Goal: Task Accomplishment & Management: Complete application form

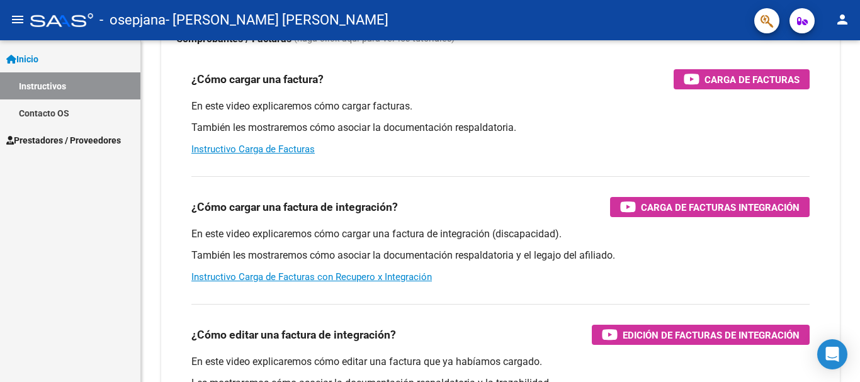
scroll to position [114, 0]
click at [852, 217] on div "Instructivos y Video Tutoriales SAAS Centro de Ayuda - Administración de O.S. C…" at bounding box center [502, 202] width 722 height 552
click at [673, 203] on span "Carga de Facturas Integración" at bounding box center [720, 208] width 159 height 16
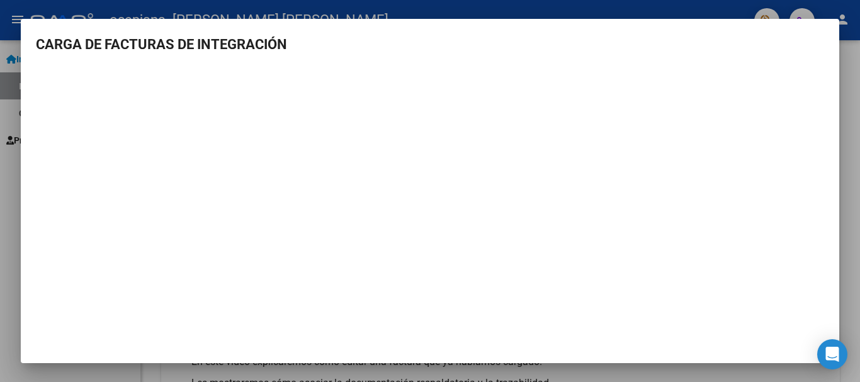
click at [859, 102] on div at bounding box center [430, 191] width 860 height 382
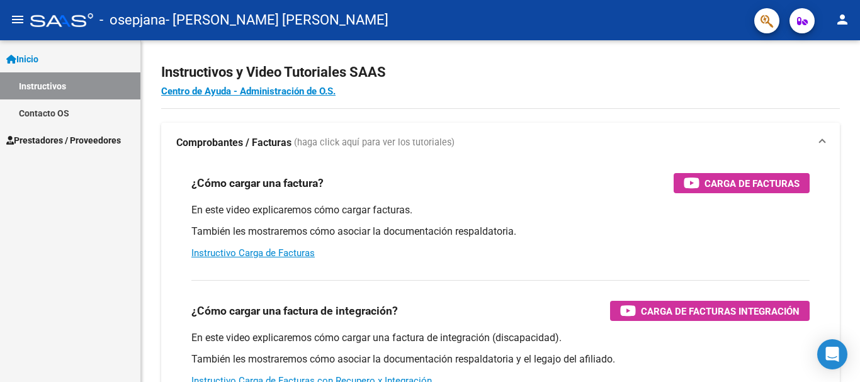
scroll to position [0, 0]
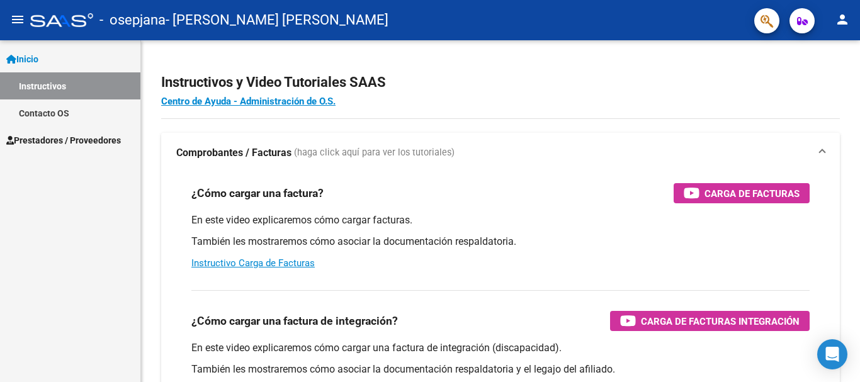
click at [855, 65] on div "Instructivos y Video Tutoriales SAAS Centro de Ayuda - Administración de O.S. C…" at bounding box center [502, 316] width 722 height 552
click at [89, 139] on span "Prestadores / Proveedores" at bounding box center [63, 140] width 115 height 14
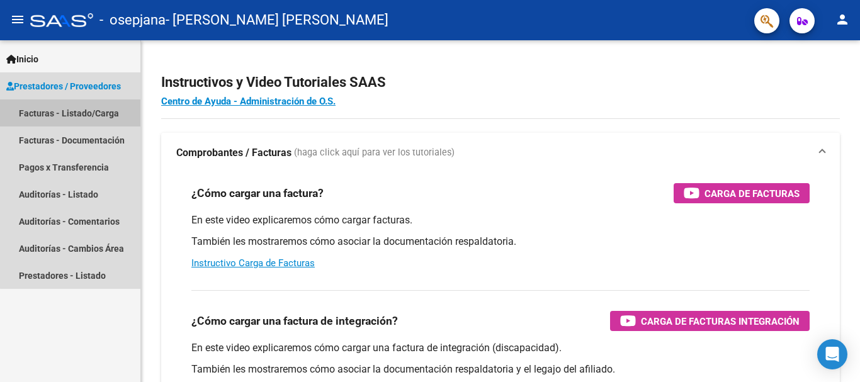
click at [89, 113] on link "Facturas - Listado/Carga" at bounding box center [70, 112] width 140 height 27
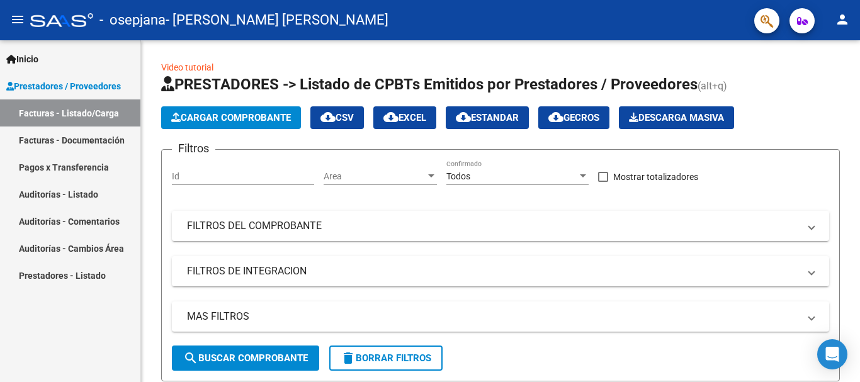
click at [200, 116] on span "Cargar Comprobante" at bounding box center [231, 117] width 120 height 11
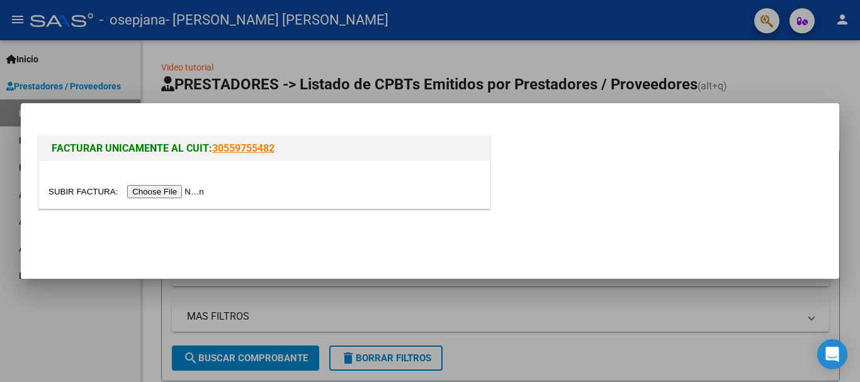
click at [155, 195] on input "file" at bounding box center [127, 191] width 159 height 13
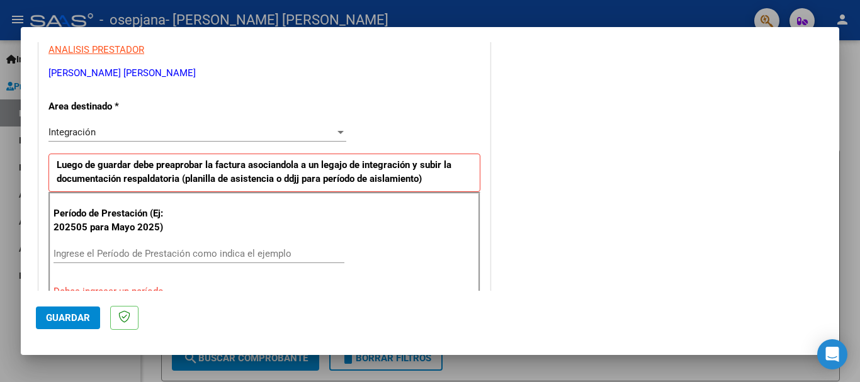
scroll to position [249, 0]
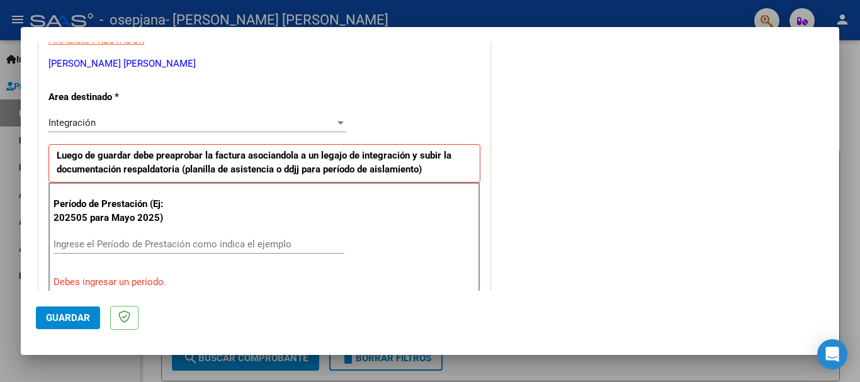
click at [335, 120] on div at bounding box center [340, 123] width 11 height 10
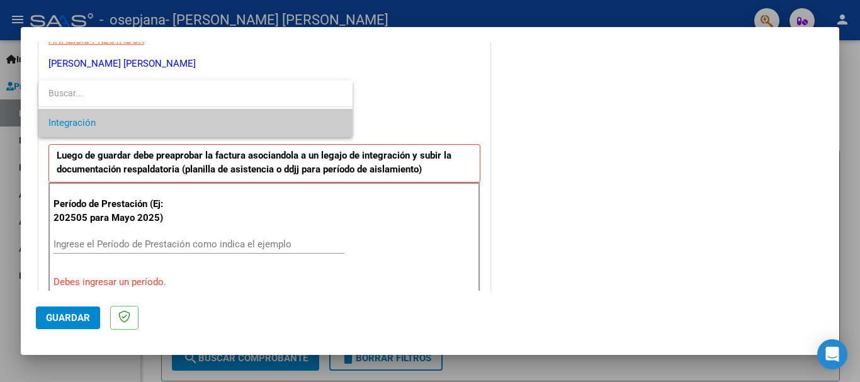
click at [335, 120] on span "Integración" at bounding box center [195, 123] width 294 height 28
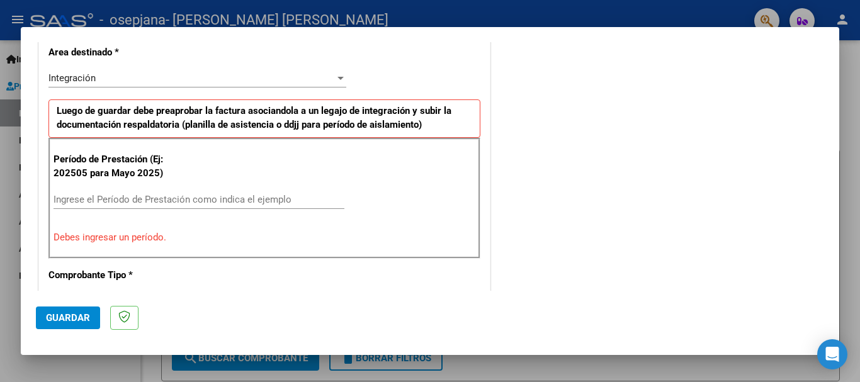
scroll to position [297, 0]
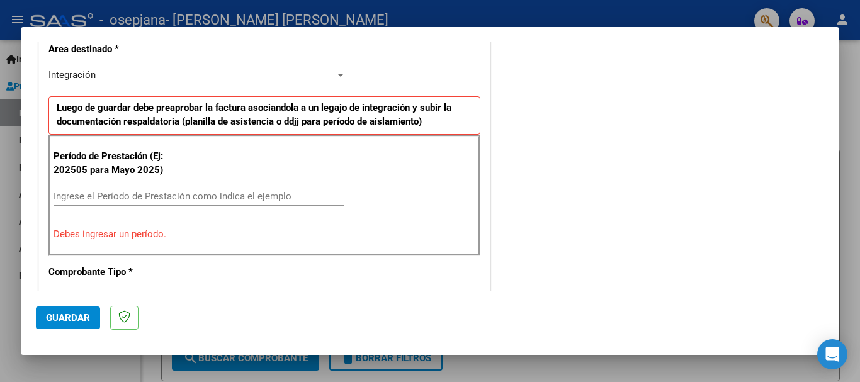
click at [90, 198] on input "Ingrese el Período de Prestación como indica el ejemplo" at bounding box center [199, 196] width 291 height 11
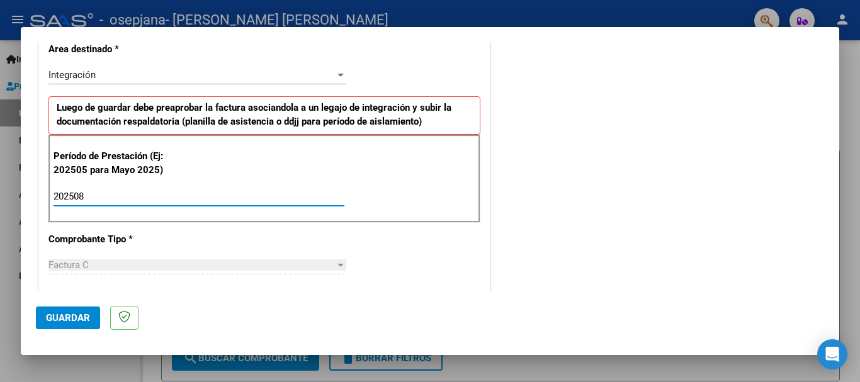
type input "202508"
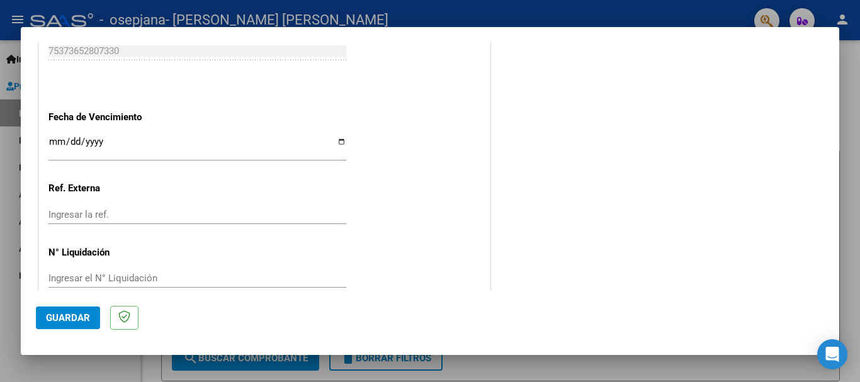
scroll to position [859, 0]
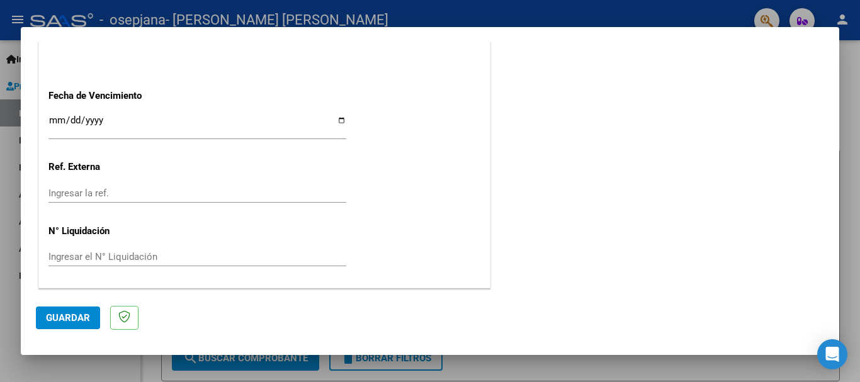
click at [50, 313] on span "Guardar" at bounding box center [68, 317] width 44 height 11
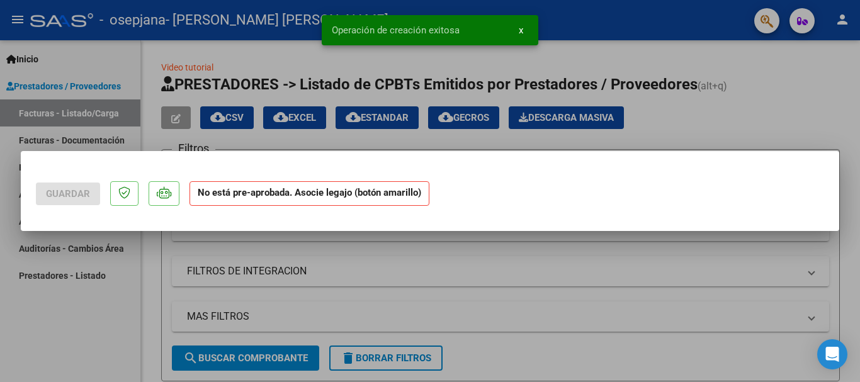
scroll to position [0, 0]
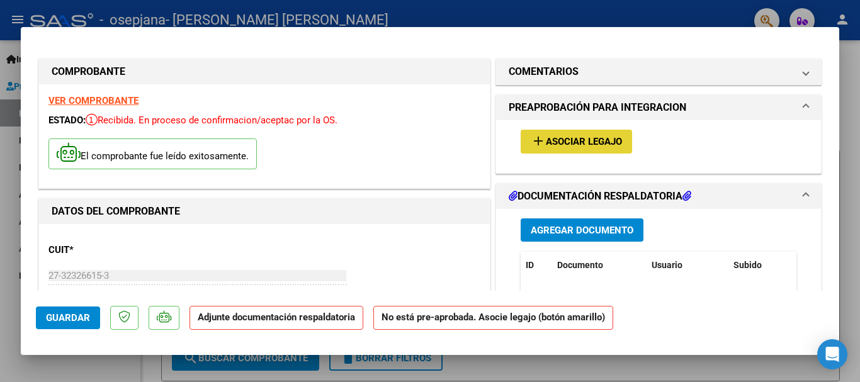
click at [567, 138] on span "Asociar Legajo" at bounding box center [584, 142] width 76 height 11
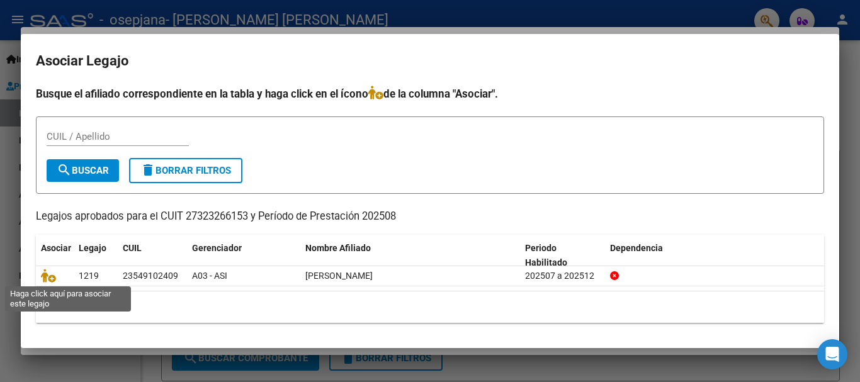
click at [53, 277] on icon at bounding box center [48, 276] width 15 height 14
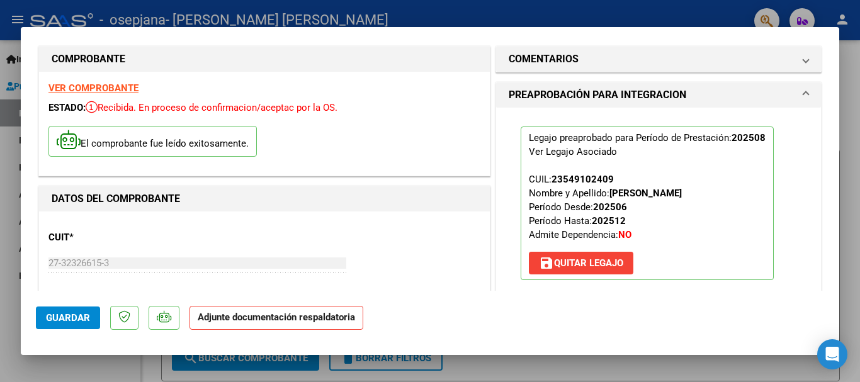
scroll to position [6, 0]
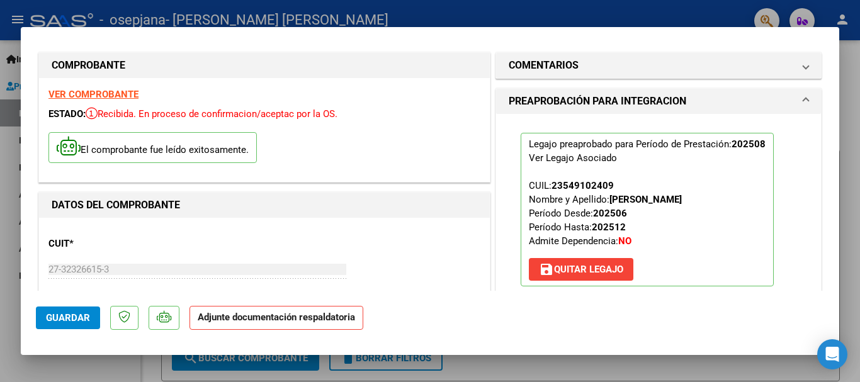
click at [803, 64] on span at bounding box center [805, 65] width 5 height 15
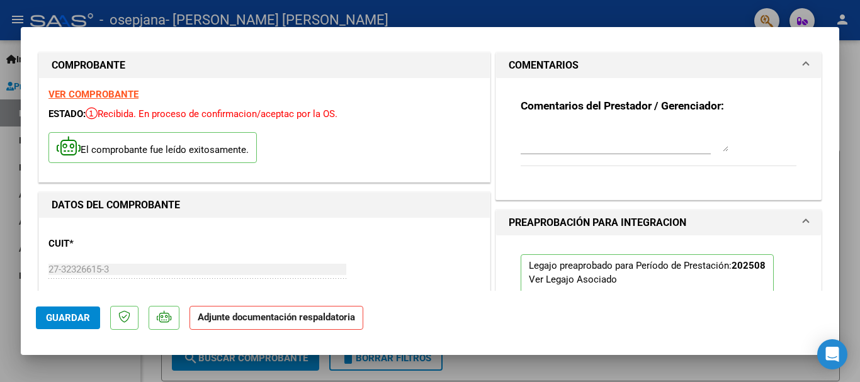
click at [803, 64] on span at bounding box center [805, 65] width 5 height 15
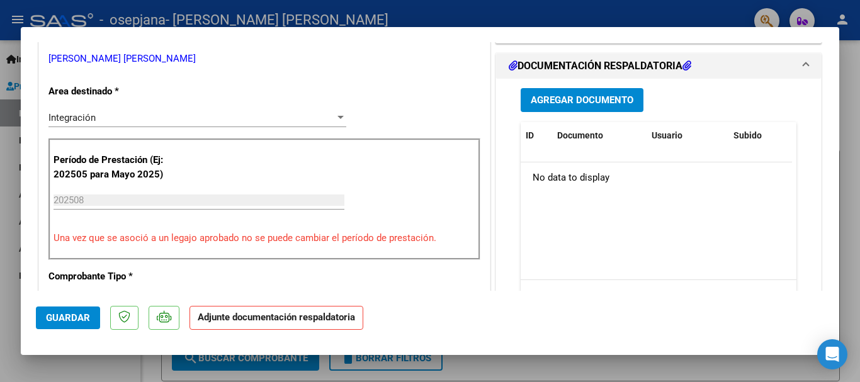
scroll to position [273, 0]
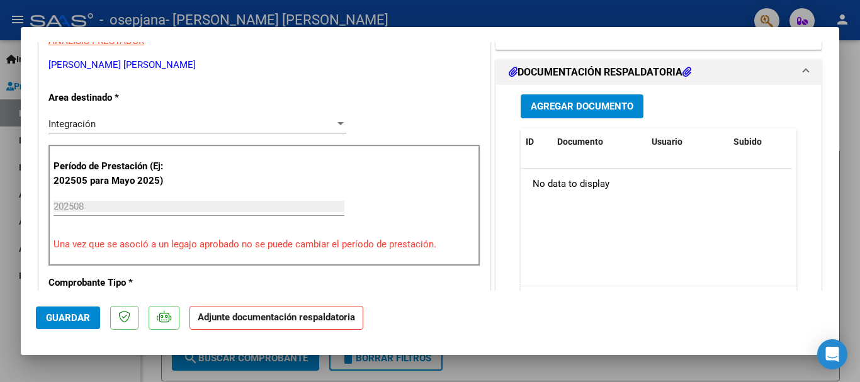
click at [587, 108] on span "Agregar Documento" at bounding box center [582, 106] width 103 height 11
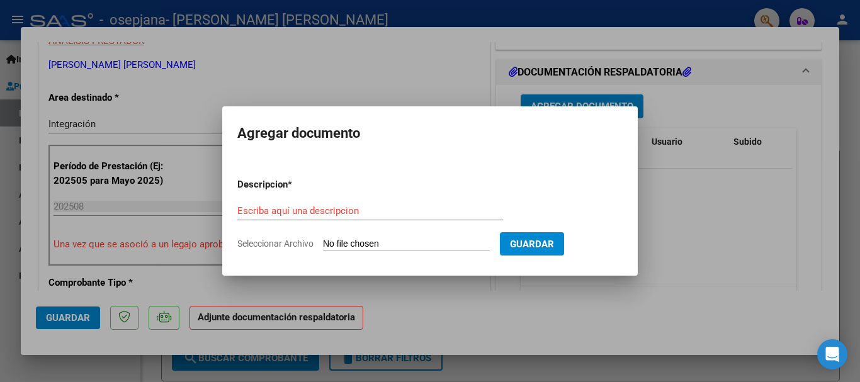
click at [342, 241] on input "Seleccionar Archivo" at bounding box center [406, 245] width 167 height 12
type input "C:\fakepath\planilla asit agosrto- Thiam Luna Victoria.pdf"
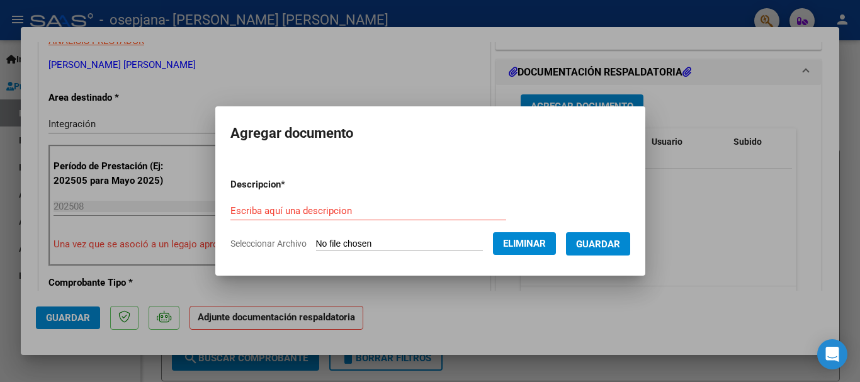
click at [323, 207] on input "Escriba aquí una descripcion" at bounding box center [368, 210] width 276 height 11
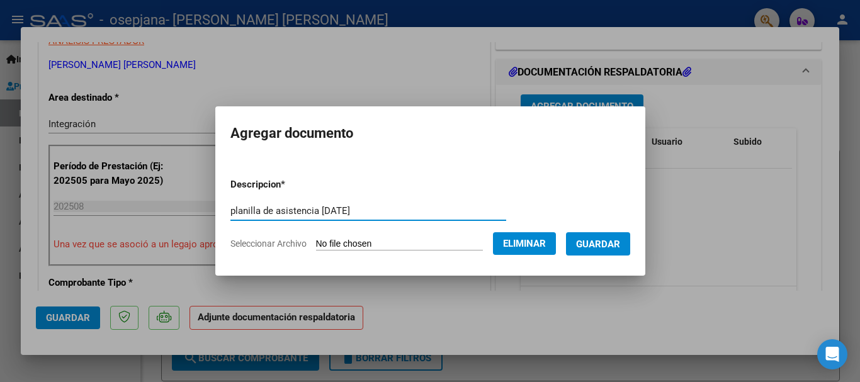
type input "planilla de asistencia agosto 2025"
click at [610, 241] on span "Guardar" at bounding box center [598, 244] width 44 height 11
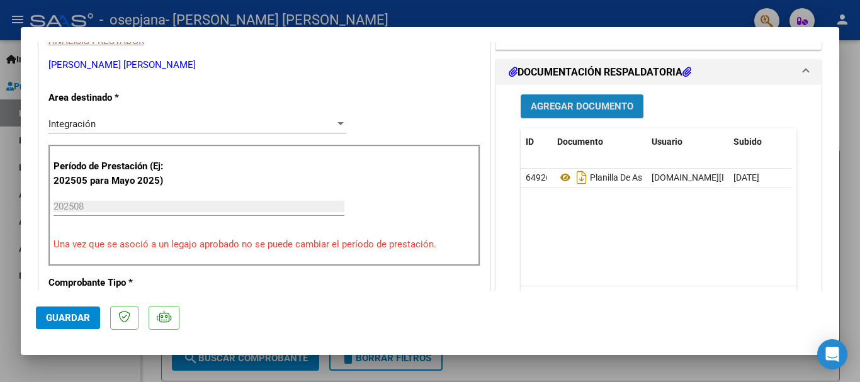
click at [596, 110] on span "Agregar Documento" at bounding box center [582, 106] width 103 height 11
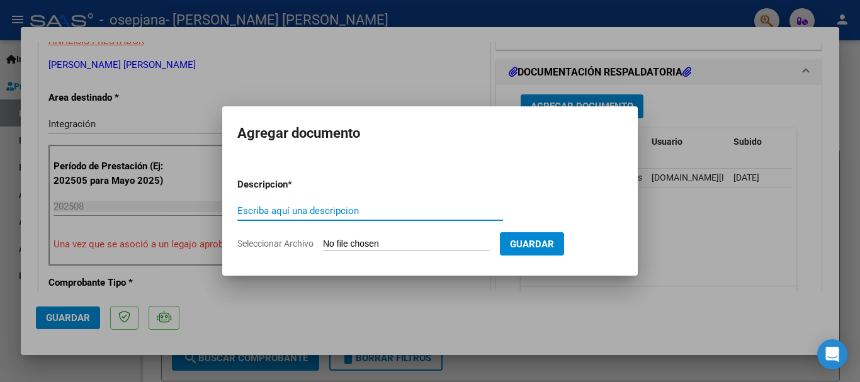
click at [298, 242] on span "Seleccionar Archivo" at bounding box center [275, 244] width 76 height 10
click at [323, 242] on input "Seleccionar Archivo" at bounding box center [406, 245] width 167 height 12
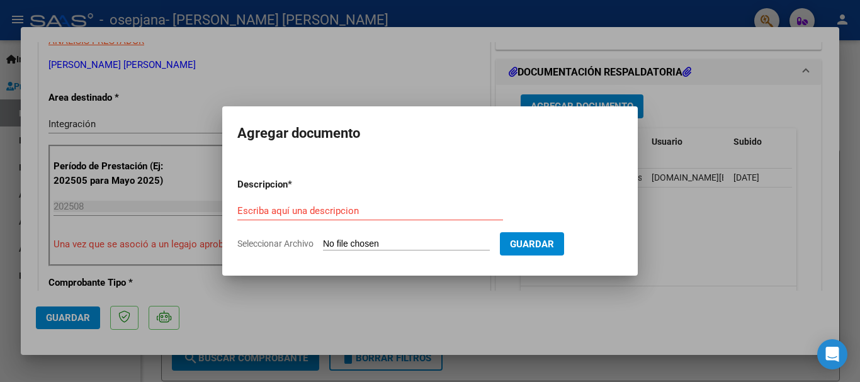
type input "C:\fakepath\Thiam Luna Victoria- informe agosto 2025 psicología.pdf"
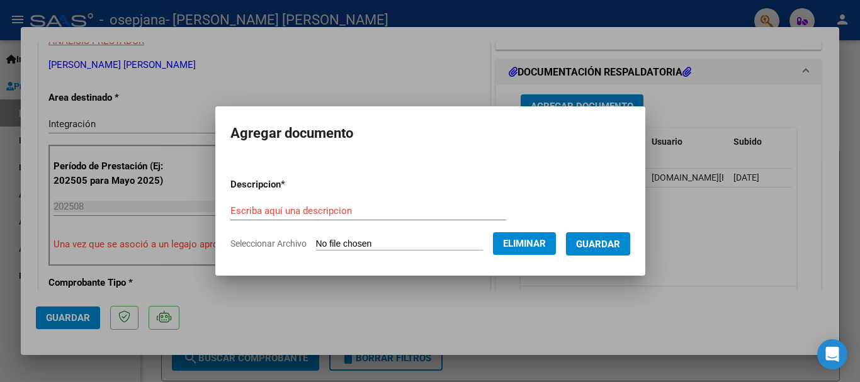
click at [367, 205] on input "Escriba aquí una descripcion" at bounding box center [368, 210] width 276 height 11
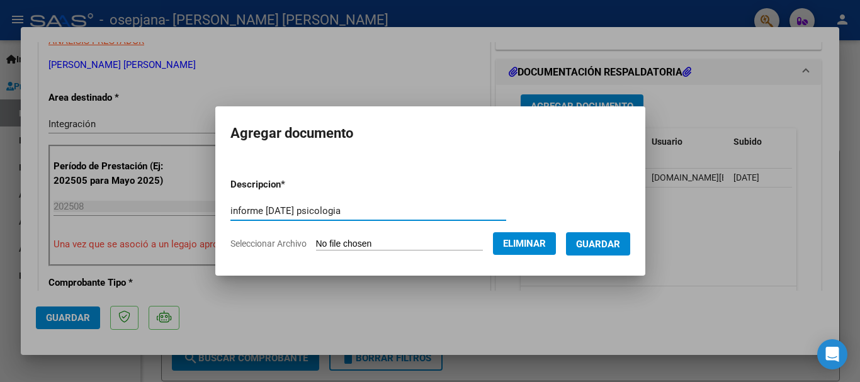
type input "informe agosto 2025 psicologia"
click at [610, 242] on span "Guardar" at bounding box center [598, 244] width 44 height 11
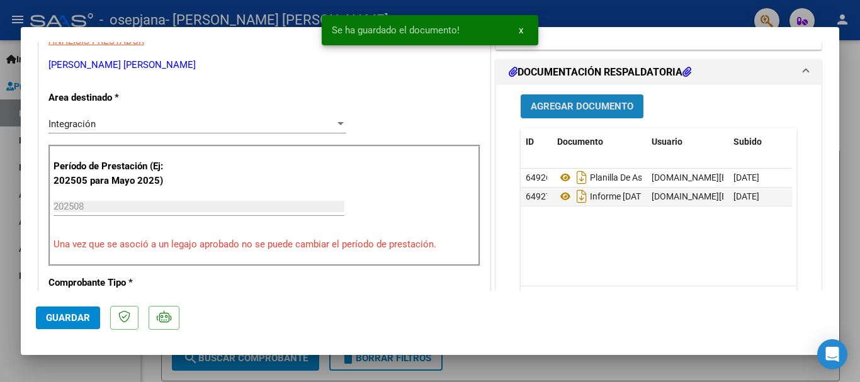
click at [589, 106] on span "Agregar Documento" at bounding box center [582, 106] width 103 height 11
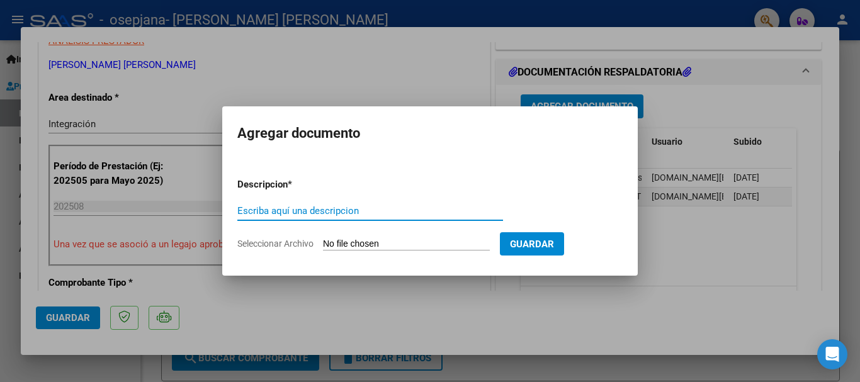
click at [264, 244] on span "Seleccionar Archivo" at bounding box center [275, 244] width 76 height 10
click at [323, 244] on input "Seleccionar Archivo" at bounding box center [406, 245] width 167 height 12
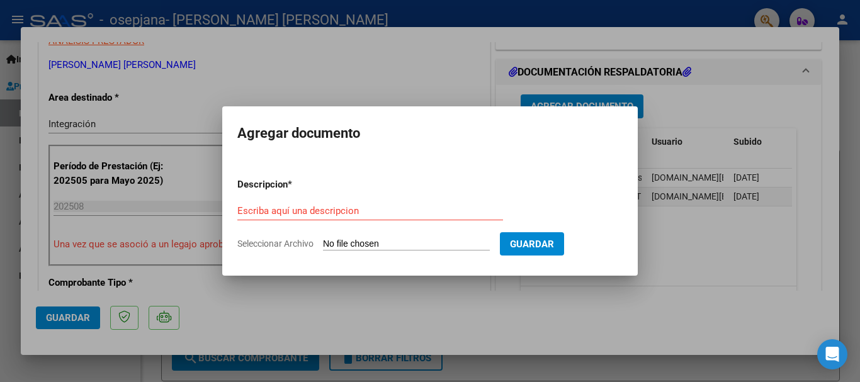
type input "C:\fakepath\CAE-C-2-475.pdf"
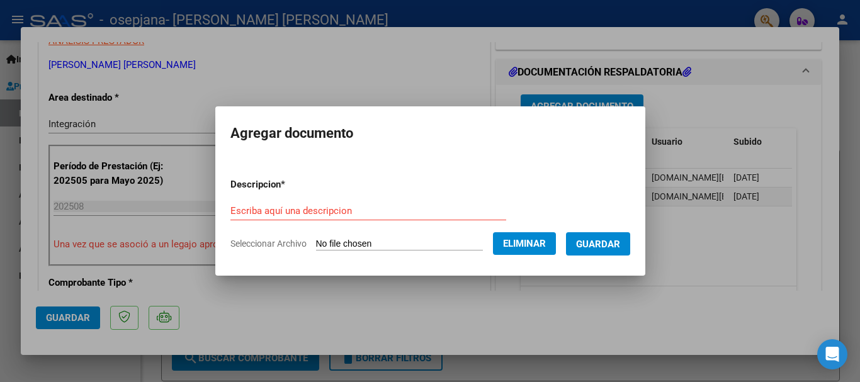
click at [380, 207] on input "Escriba aquí una descripcion" at bounding box center [368, 210] width 276 height 11
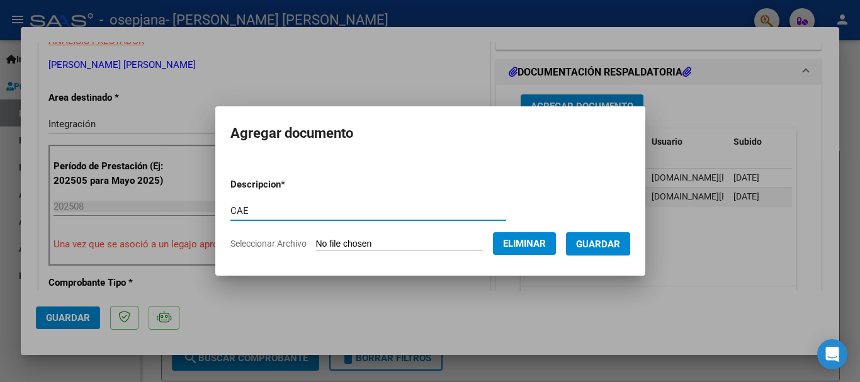
type input "CAE"
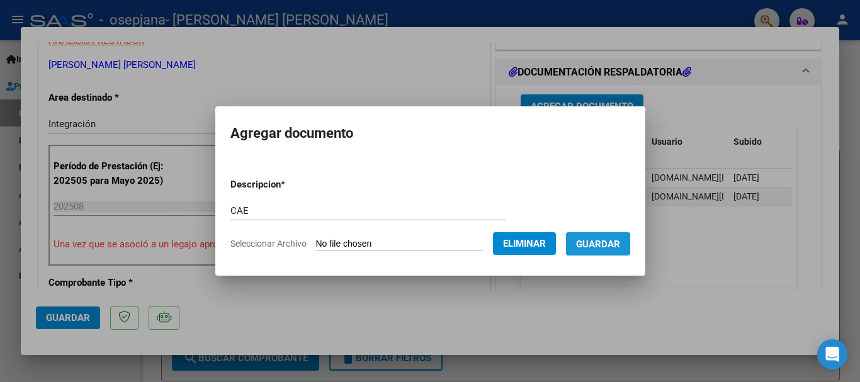
click at [603, 239] on span "Guardar" at bounding box center [598, 244] width 44 height 11
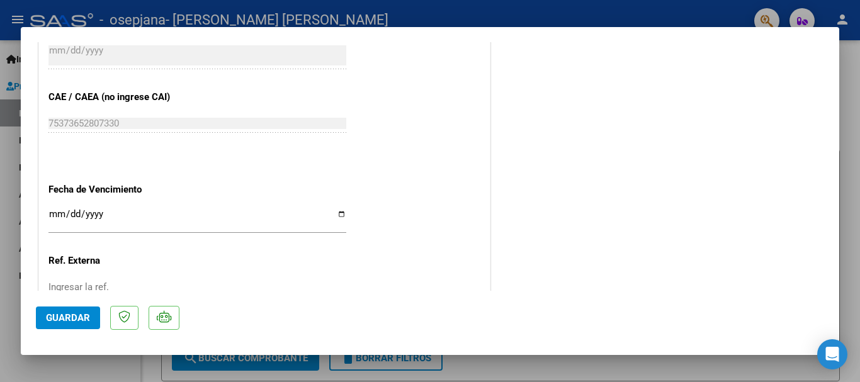
scroll to position [878, 0]
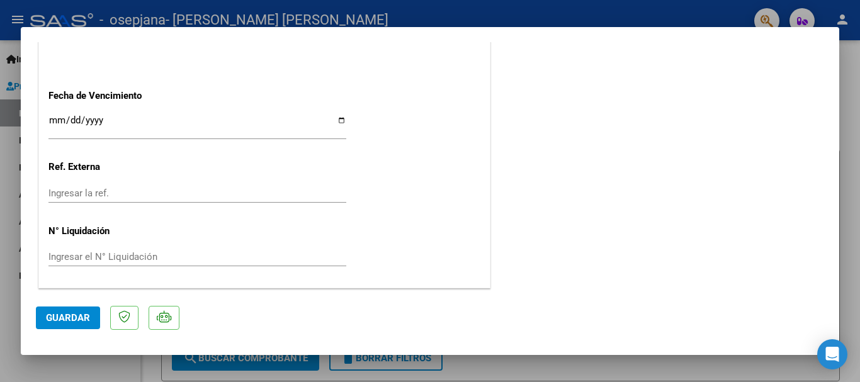
click at [60, 313] on span "Guardar" at bounding box center [68, 317] width 44 height 11
click at [72, 317] on span "Guardar" at bounding box center [68, 317] width 44 height 11
click at [852, 142] on div at bounding box center [430, 191] width 860 height 382
type input "$ 0,00"
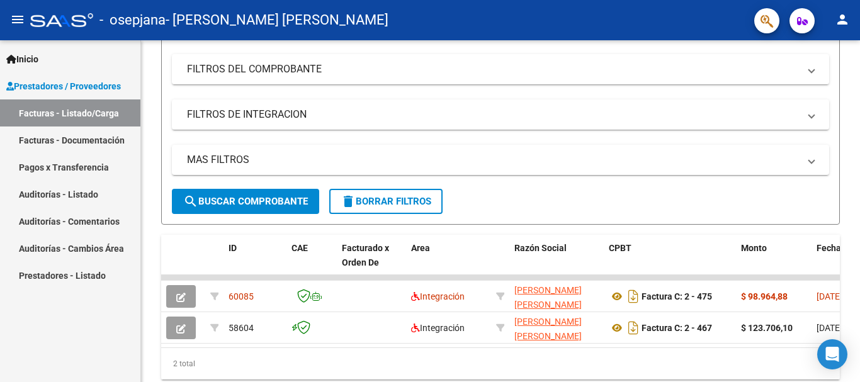
scroll to position [159, 0]
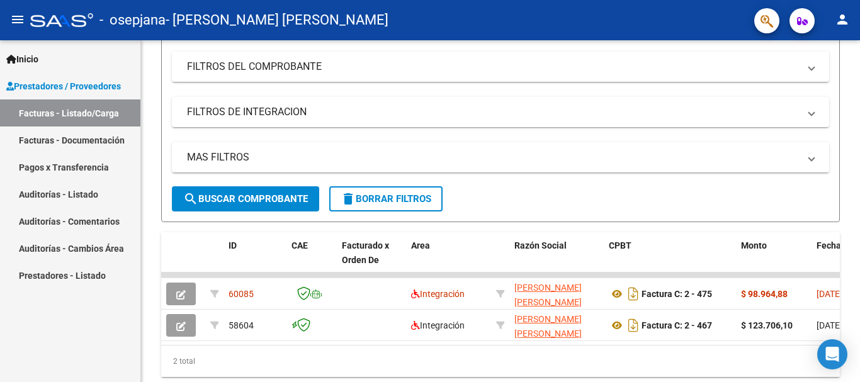
click at [859, 241] on div at bounding box center [858, 252] width 3 height 214
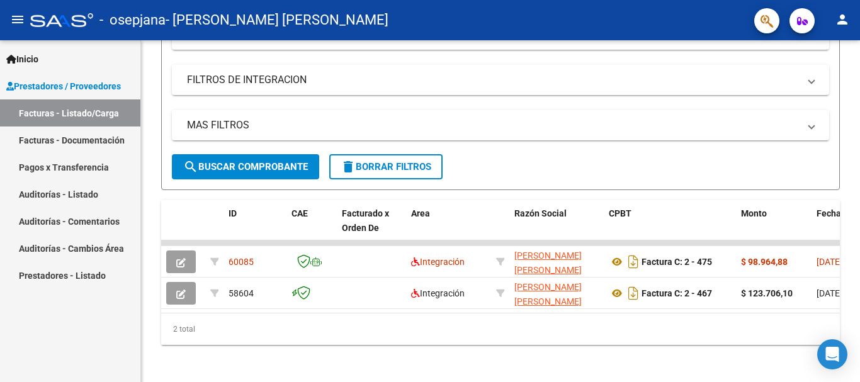
scroll to position [193, 0]
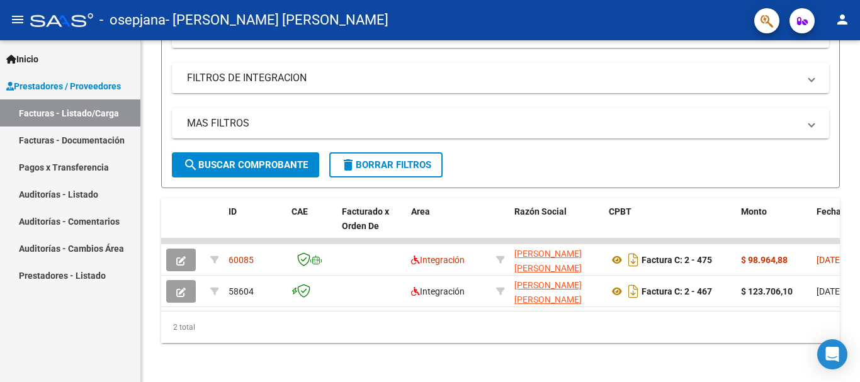
click at [856, 258] on div "Video tutorial PRESTADORES -> Listado de CPBTs Emitidos por Prestadores / Prove…" at bounding box center [502, 115] width 722 height 536
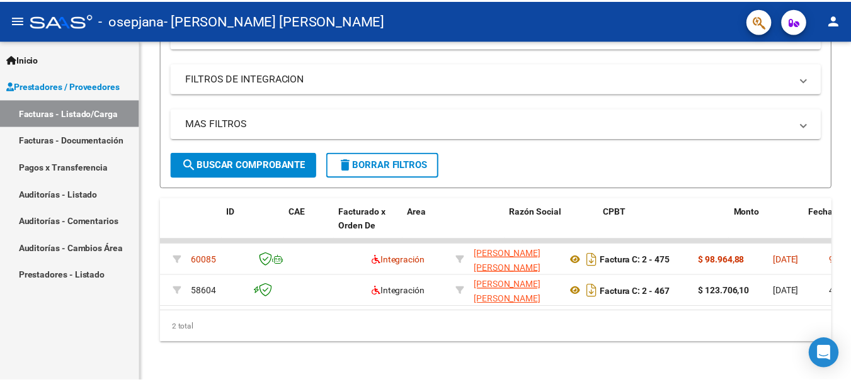
scroll to position [0, 0]
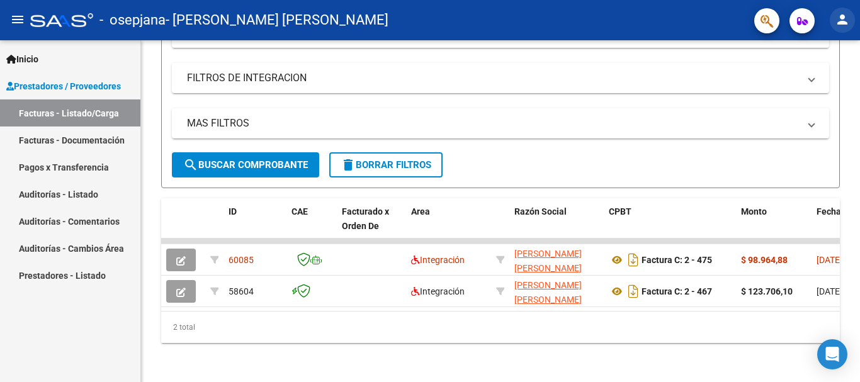
click at [842, 20] on mat-icon "person" at bounding box center [842, 19] width 15 height 15
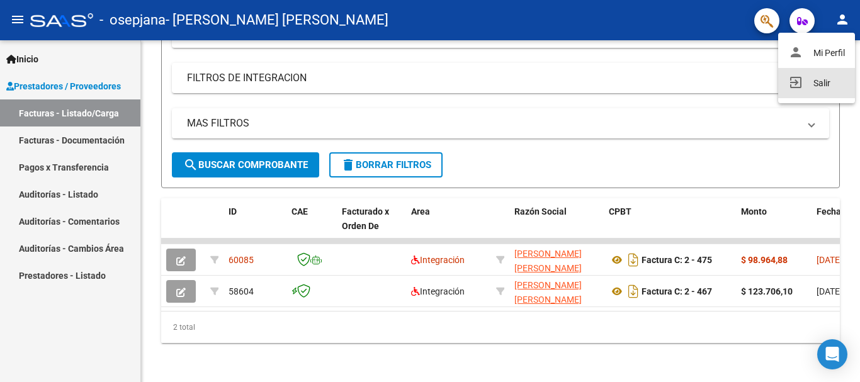
click at [819, 77] on button "exit_to_app Salir" at bounding box center [816, 83] width 77 height 30
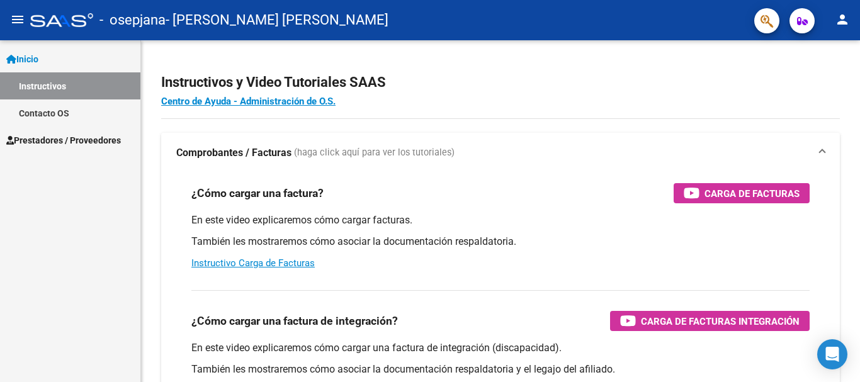
click at [61, 143] on span "Prestadores / Proveedores" at bounding box center [63, 140] width 115 height 14
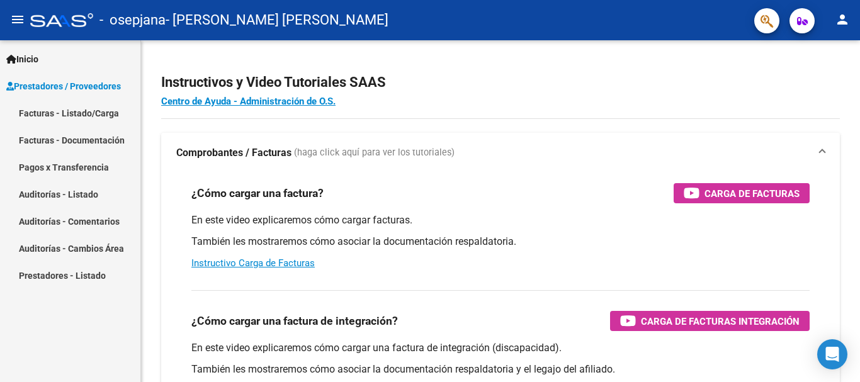
click at [67, 113] on link "Facturas - Listado/Carga" at bounding box center [70, 112] width 140 height 27
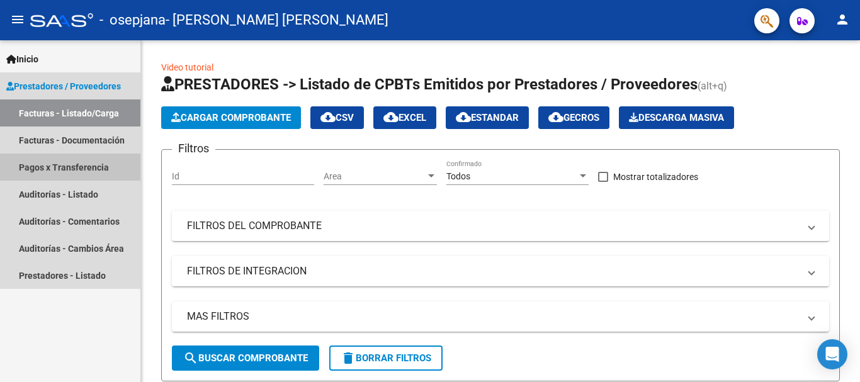
click at [72, 169] on link "Pagos x Transferencia" at bounding box center [70, 167] width 140 height 27
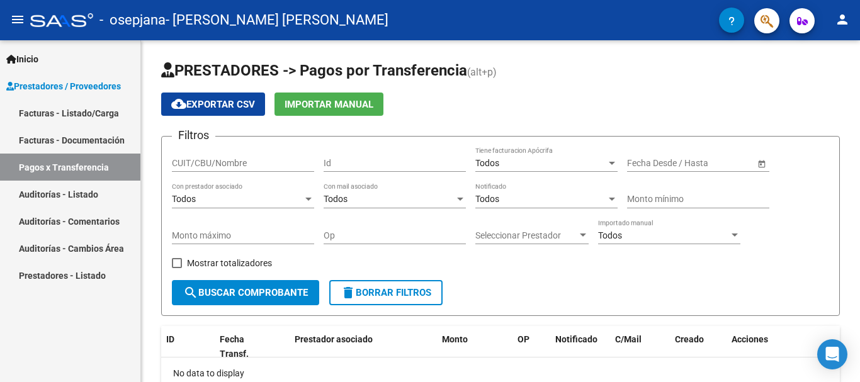
click at [859, 100] on div at bounding box center [858, 179] width 3 height 278
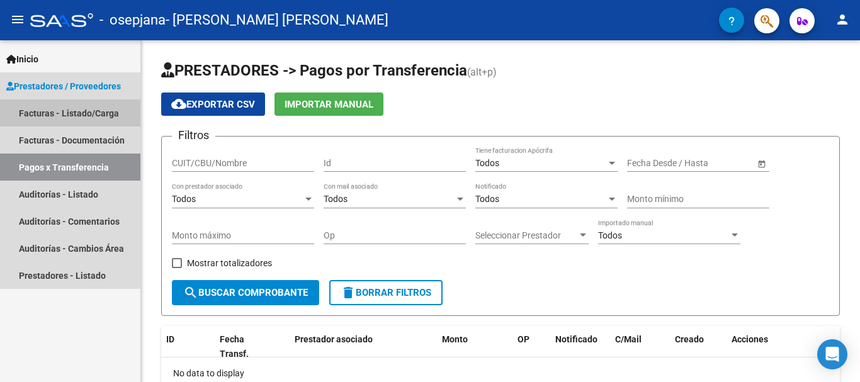
click at [94, 105] on link "Facturas - Listado/Carga" at bounding box center [70, 112] width 140 height 27
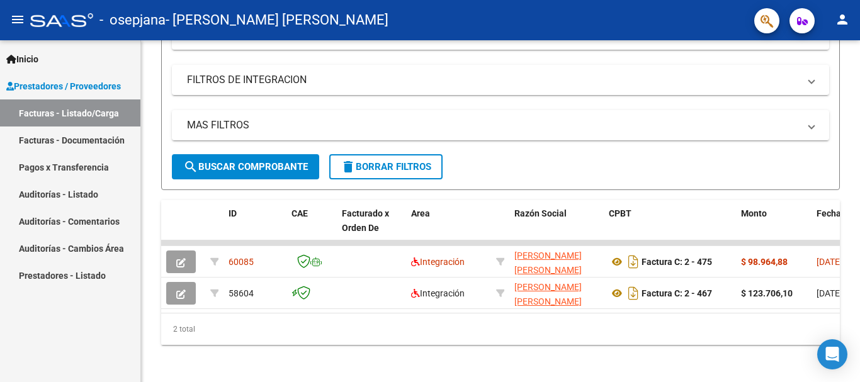
scroll to position [205, 0]
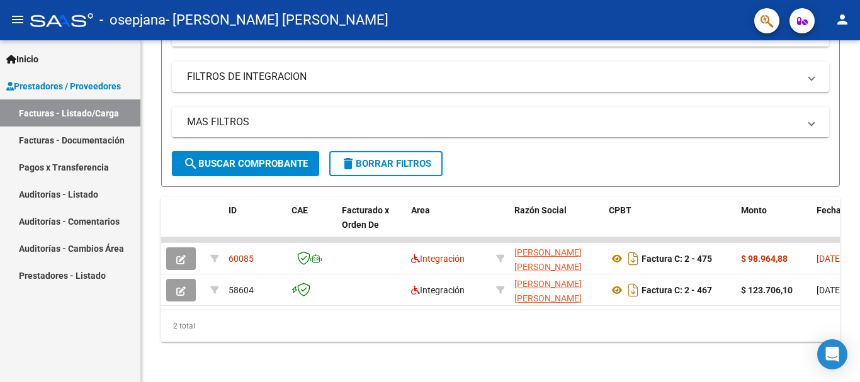
click at [859, 235] on div at bounding box center [858, 275] width 3 height 214
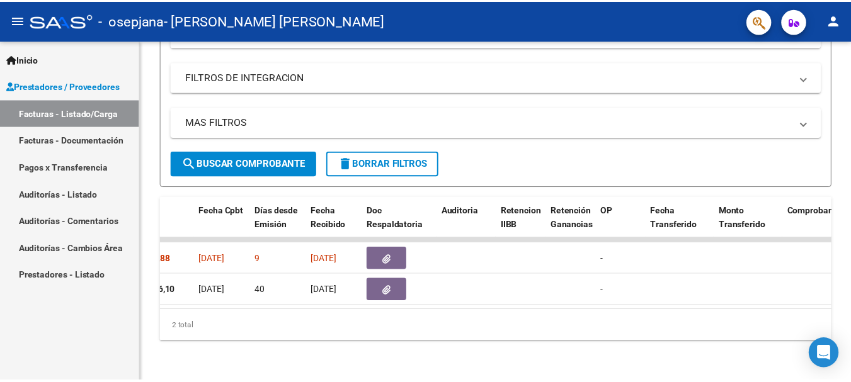
scroll to position [0, 0]
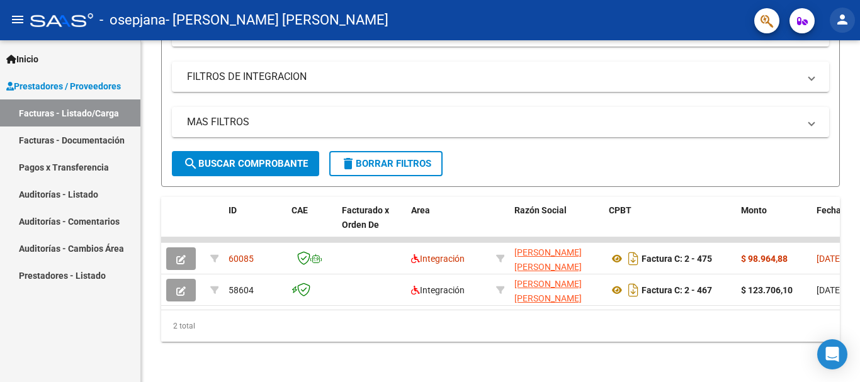
click at [841, 26] on mat-icon "person" at bounding box center [842, 19] width 15 height 15
click at [810, 77] on button "exit_to_app Salir" at bounding box center [816, 83] width 77 height 30
